Goal: Information Seeking & Learning: Compare options

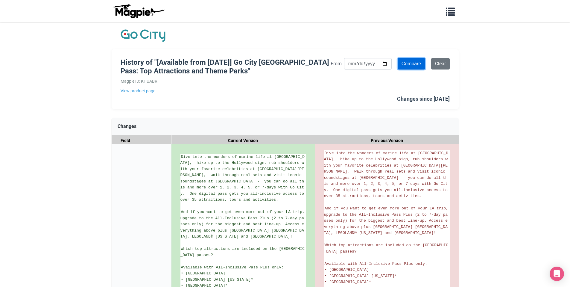
click at [412, 63] on input "Compare" at bounding box center [412, 63] width 28 height 11
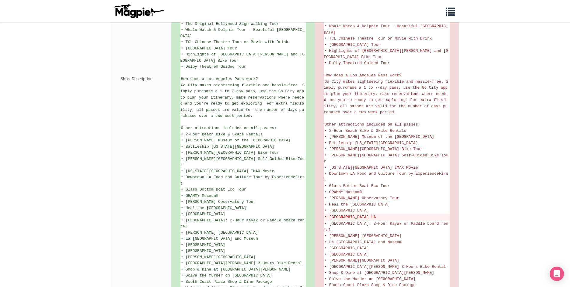
scroll to position [320, 0]
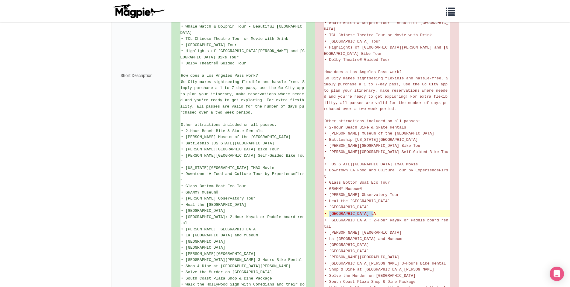
drag, startPoint x: 389, startPoint y: 195, endPoint x: 328, endPoint y: 196, distance: 60.8
click at [328, 211] on del "• [GEOGRAPHIC_DATA] LA" at bounding box center [387, 214] width 125 height 6
copy del "Holocaust Museum LA"
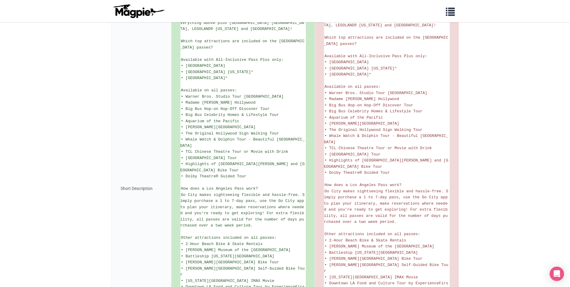
scroll to position [142, 0]
